Goal: Transaction & Acquisition: Purchase product/service

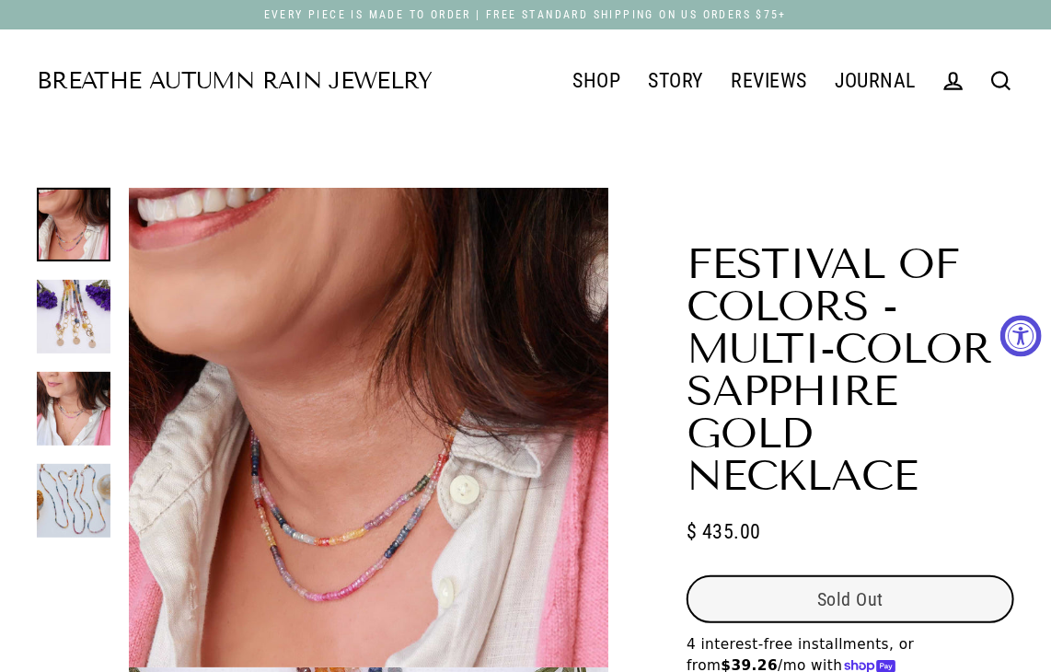
select select "3"
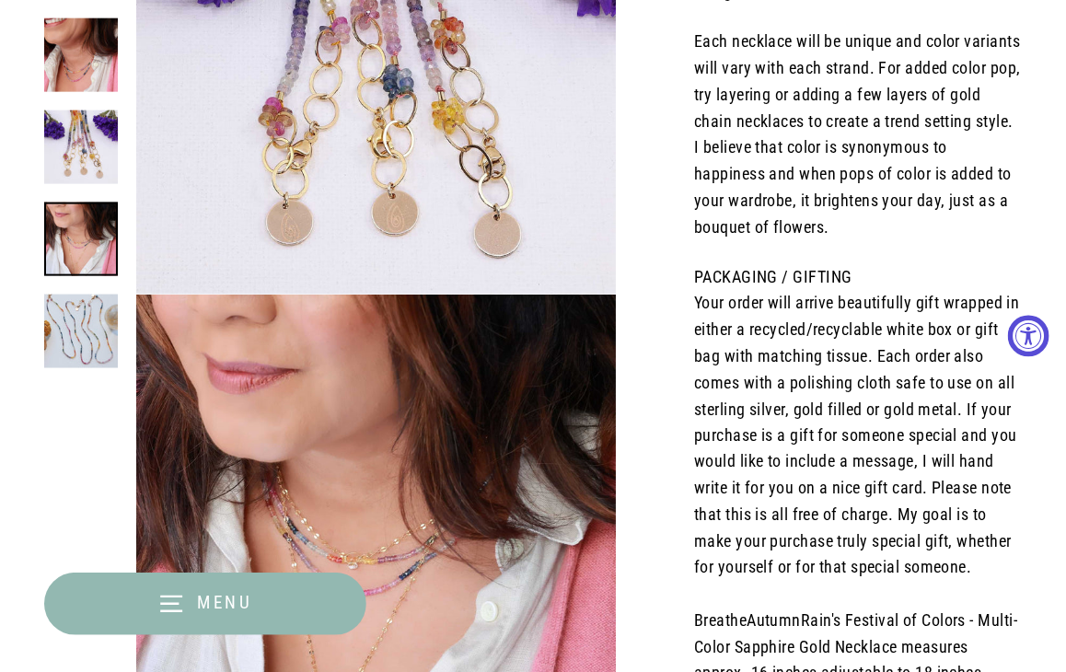
scroll to position [944, 0]
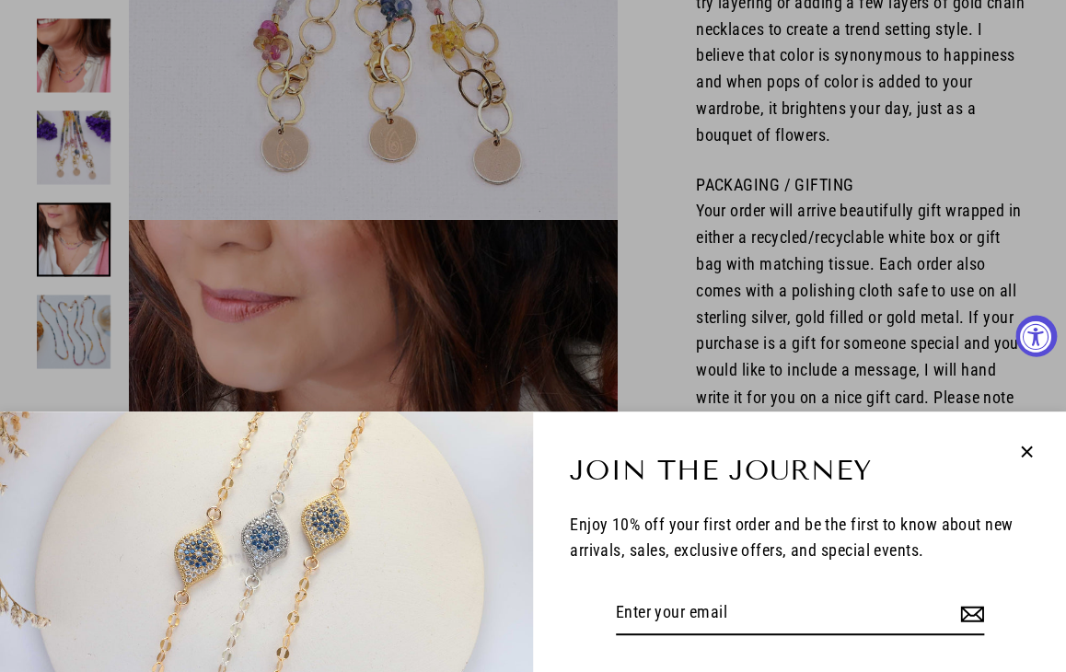
click at [1034, 442] on icon "button" at bounding box center [1026, 452] width 24 height 24
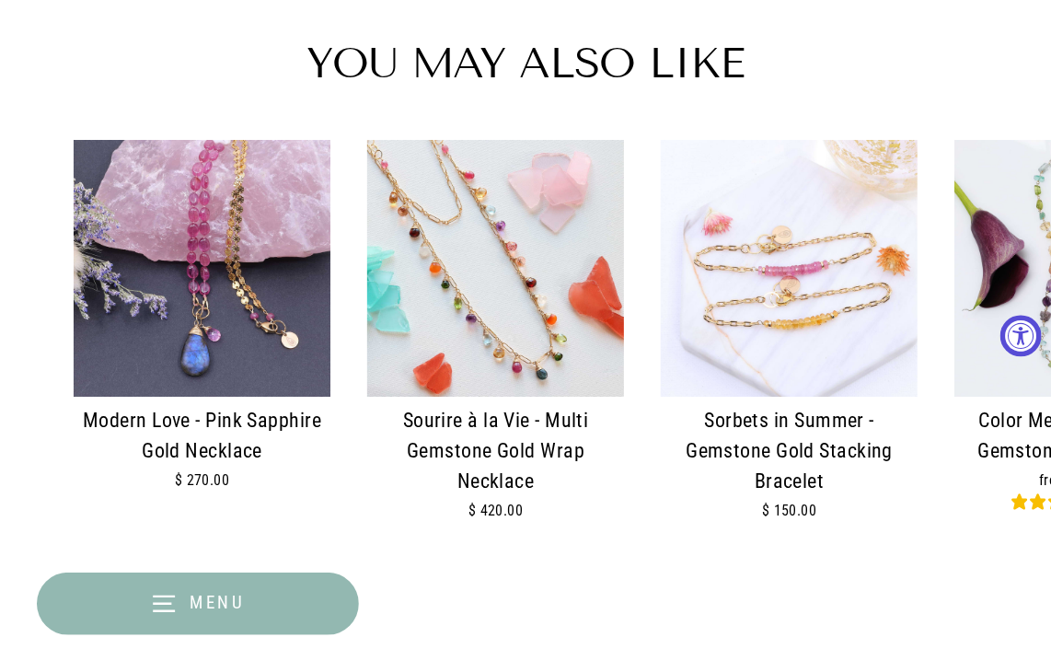
scroll to position [2704, 0]
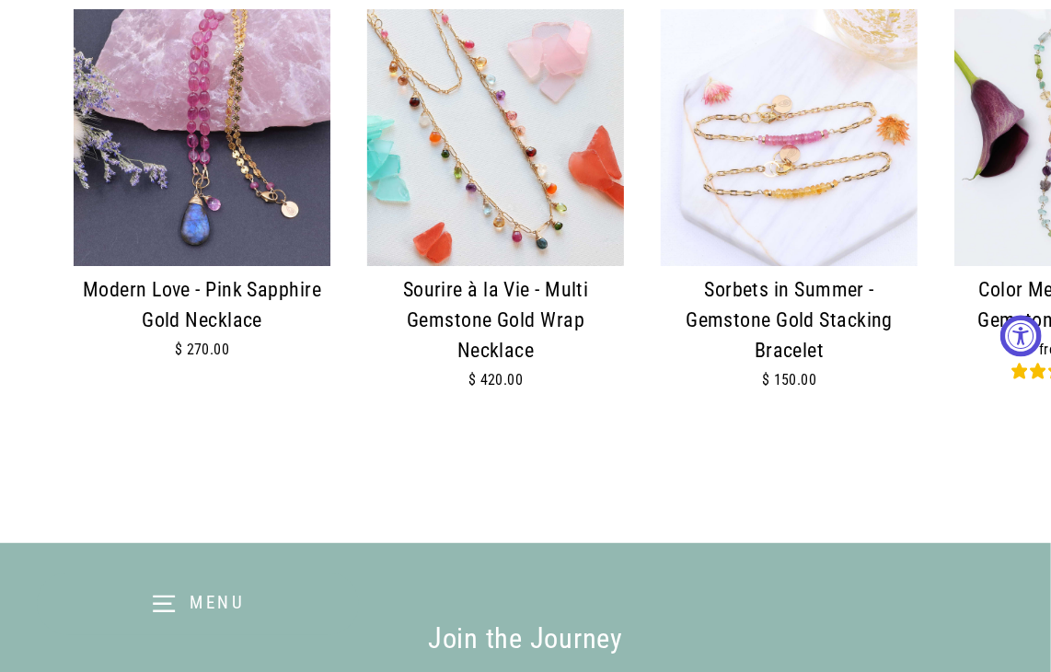
click at [401, 158] on img at bounding box center [495, 137] width 257 height 257
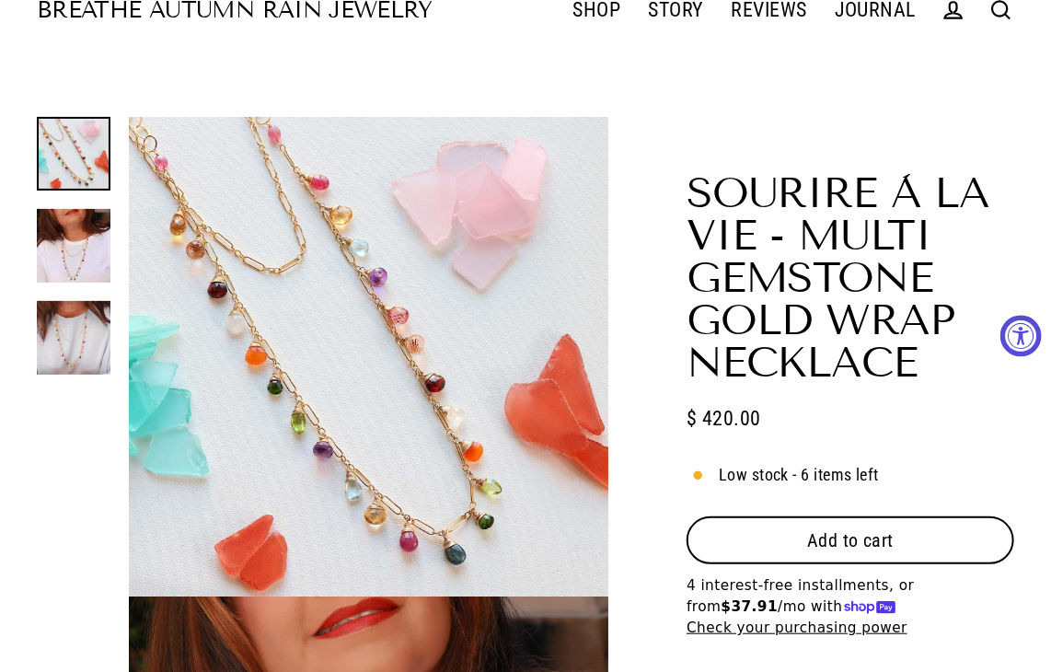
scroll to position [74, 0]
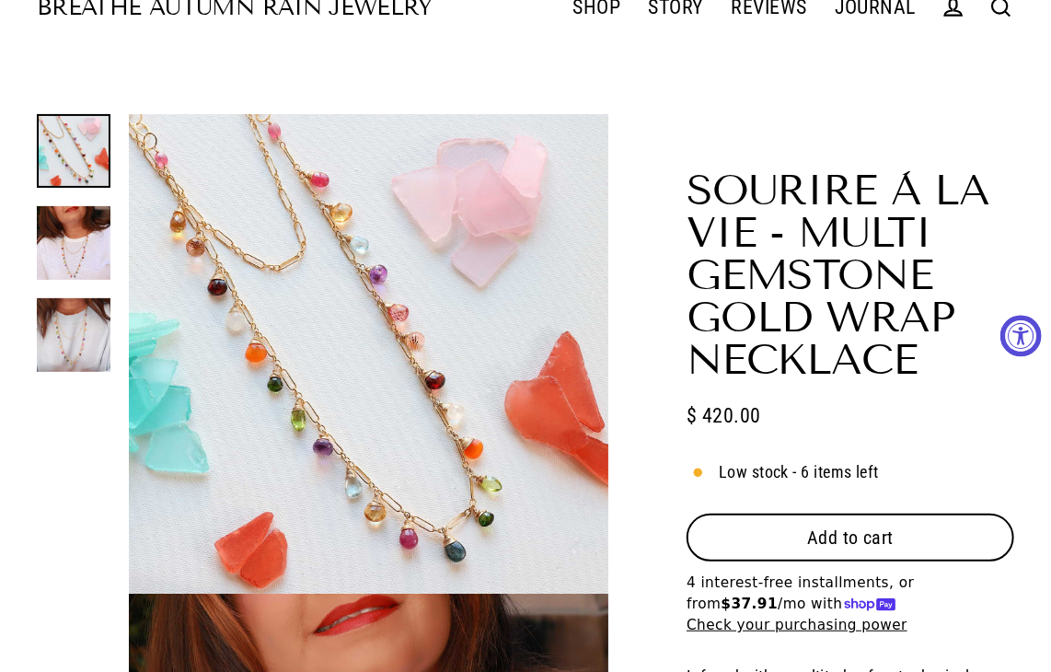
select select "3"
click at [852, 553] on button "Add to cart" at bounding box center [851, 538] width 328 height 48
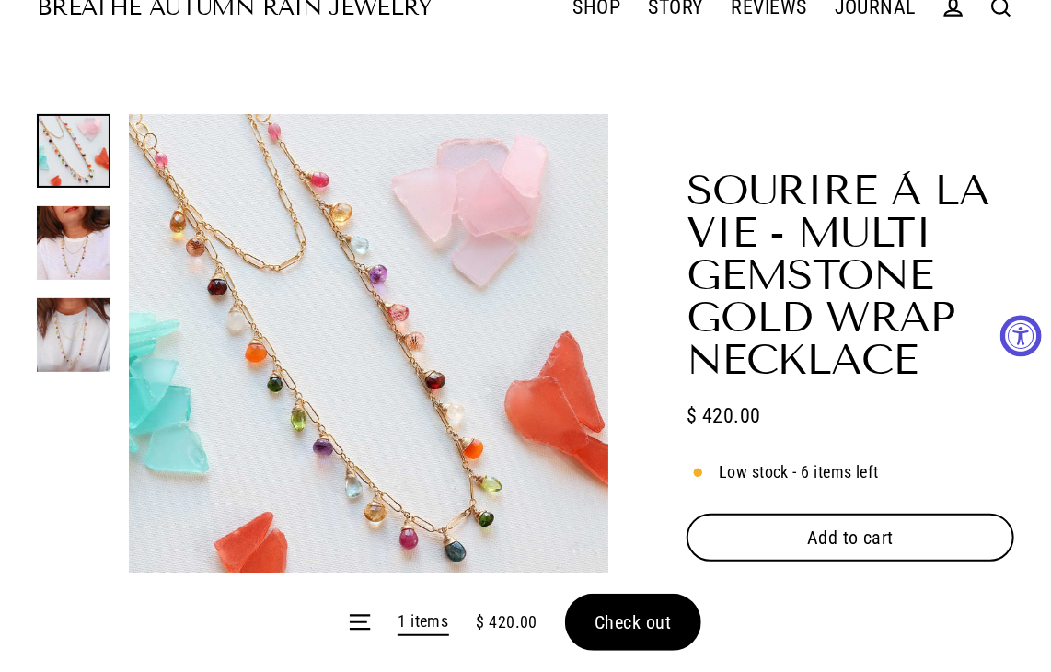
click at [822, 555] on button "Add to cart" at bounding box center [851, 538] width 328 height 48
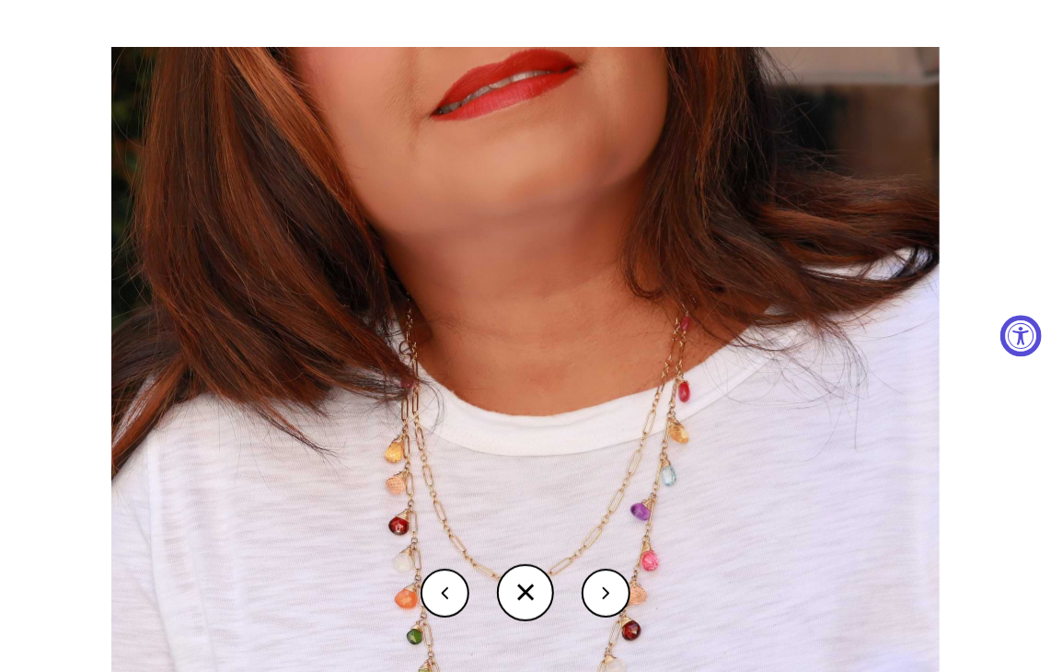
click at [531, 596] on button at bounding box center [525, 592] width 57 height 57
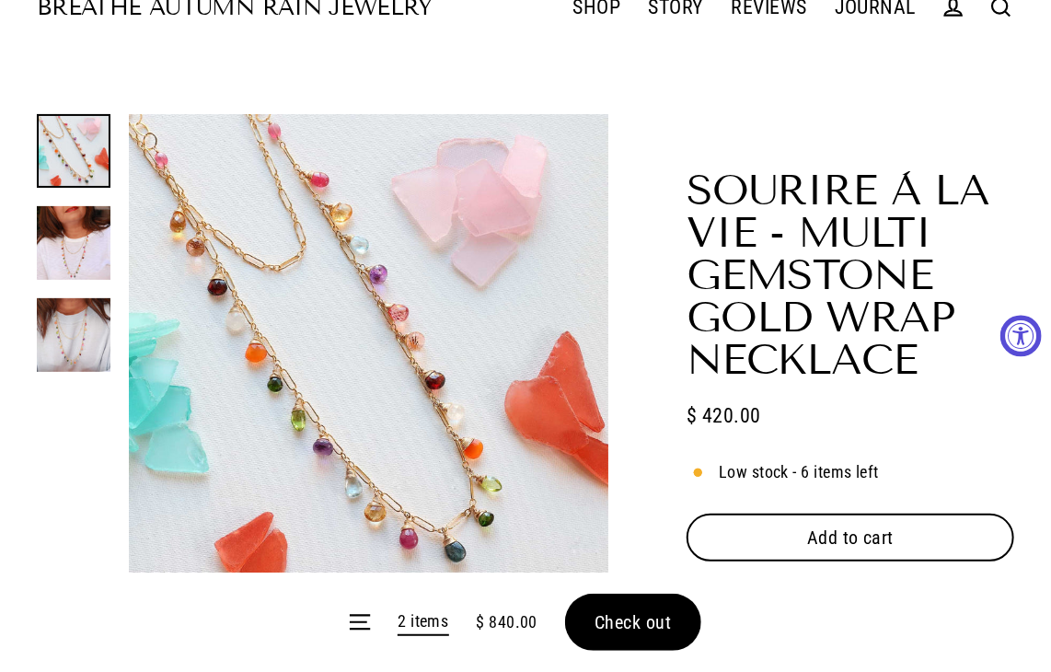
click at [604, 632] on form "Menu 2 items $ 840.00 Check out" at bounding box center [525, 621] width 1051 height 99
click at [609, 633] on button "Check out" at bounding box center [633, 622] width 136 height 57
